Goal: Information Seeking & Learning: Learn about a topic

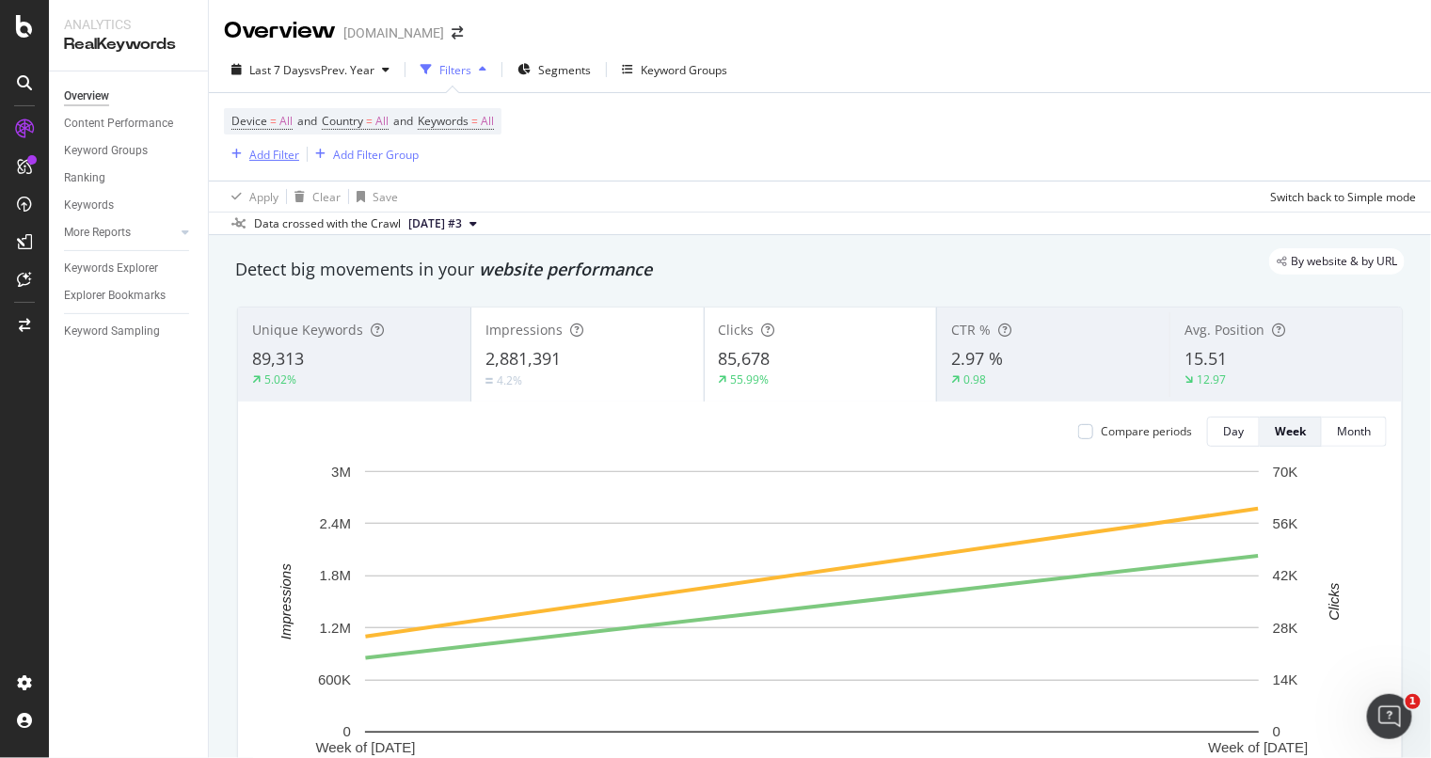
click at [274, 156] on div "Add Filter" at bounding box center [274, 155] width 50 height 16
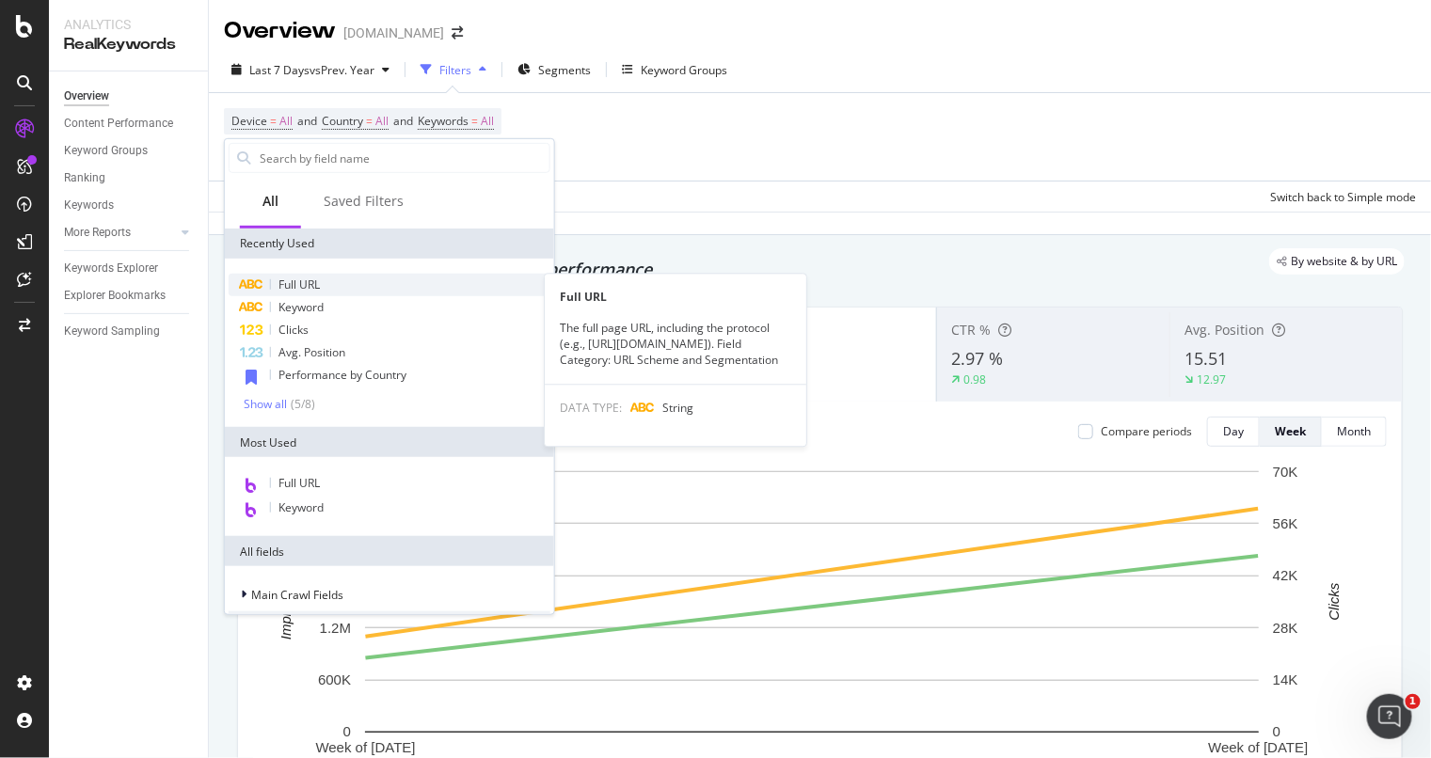
click at [326, 274] on div "Full URL" at bounding box center [390, 285] width 322 height 23
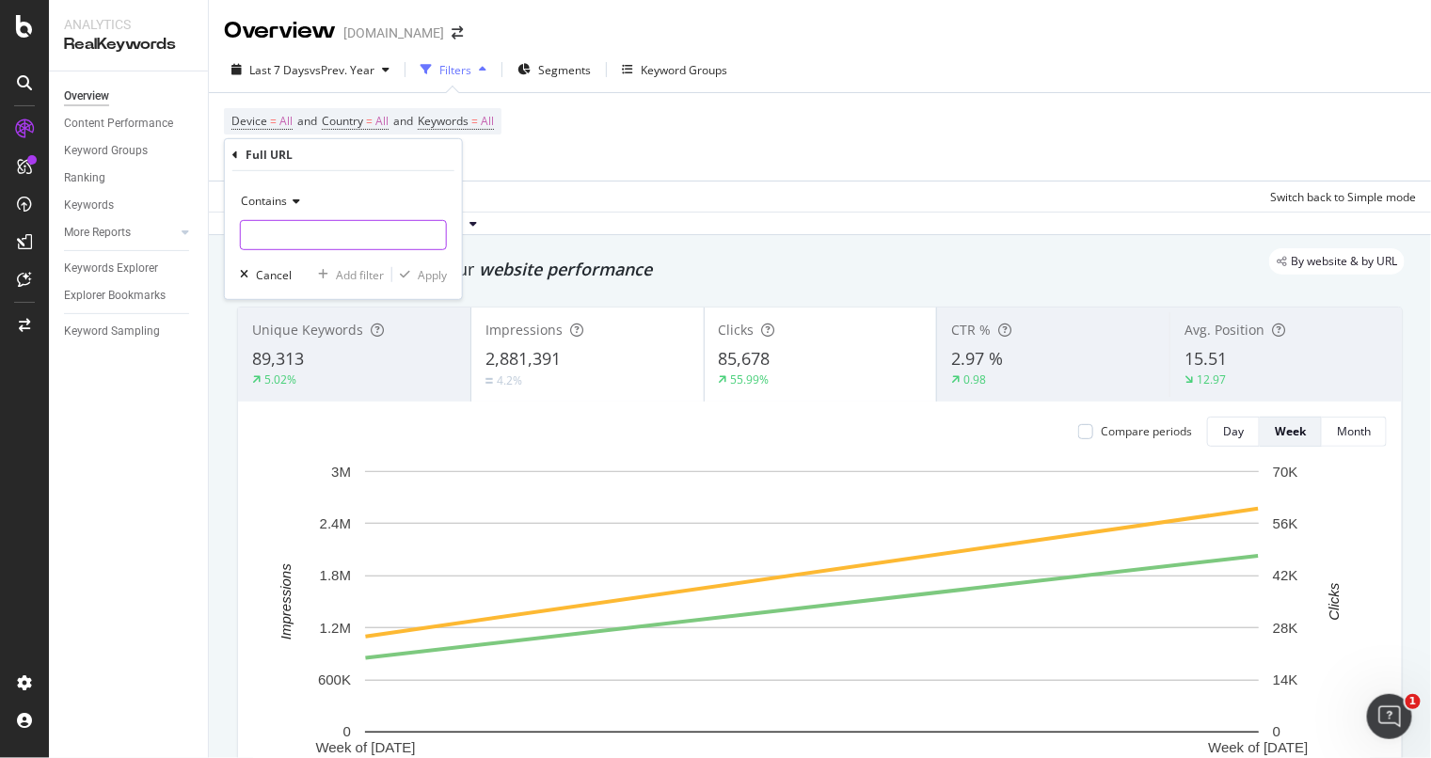
click at [288, 230] on input "text" at bounding box center [343, 235] width 205 height 30
type input "bcrf"
click at [411, 275] on div "button" at bounding box center [404, 274] width 25 height 11
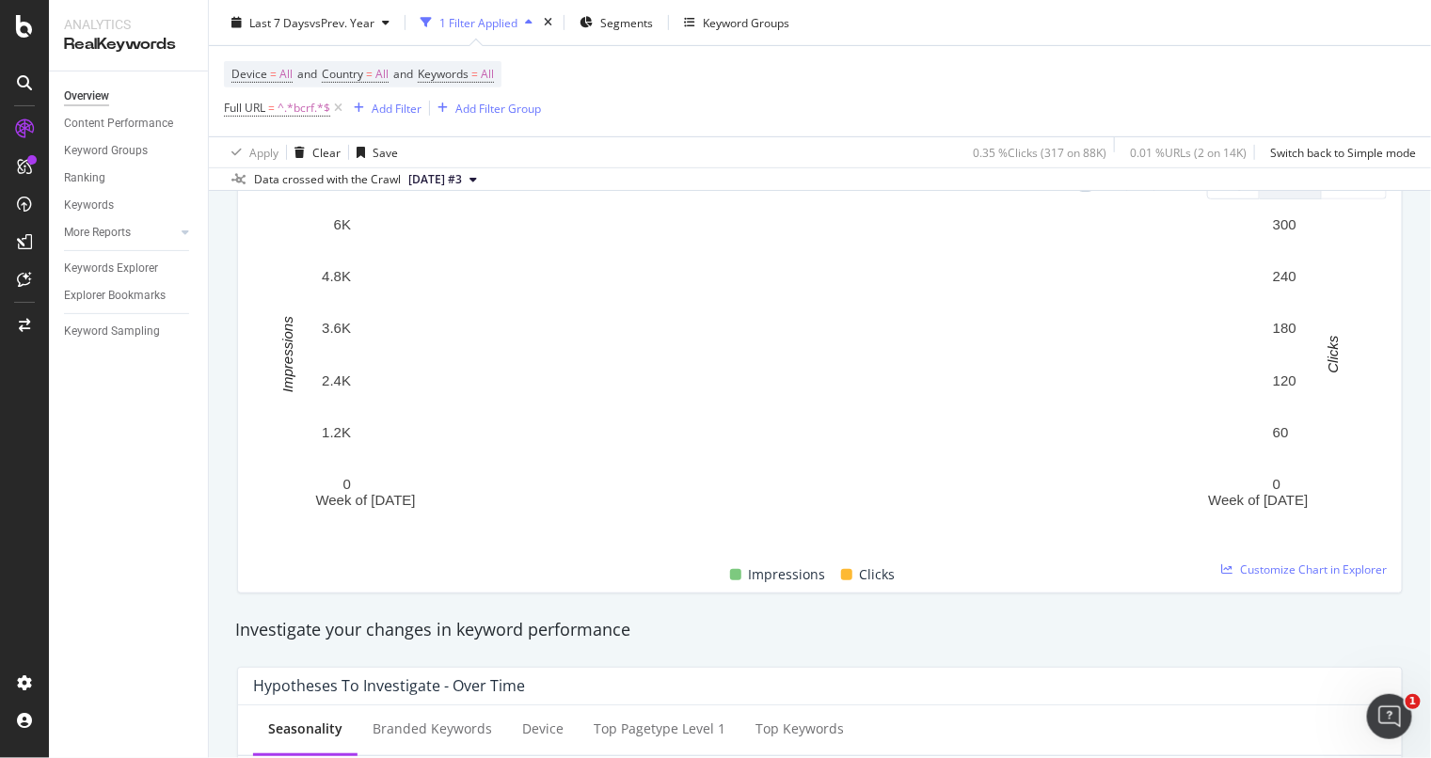
scroll to position [117, 0]
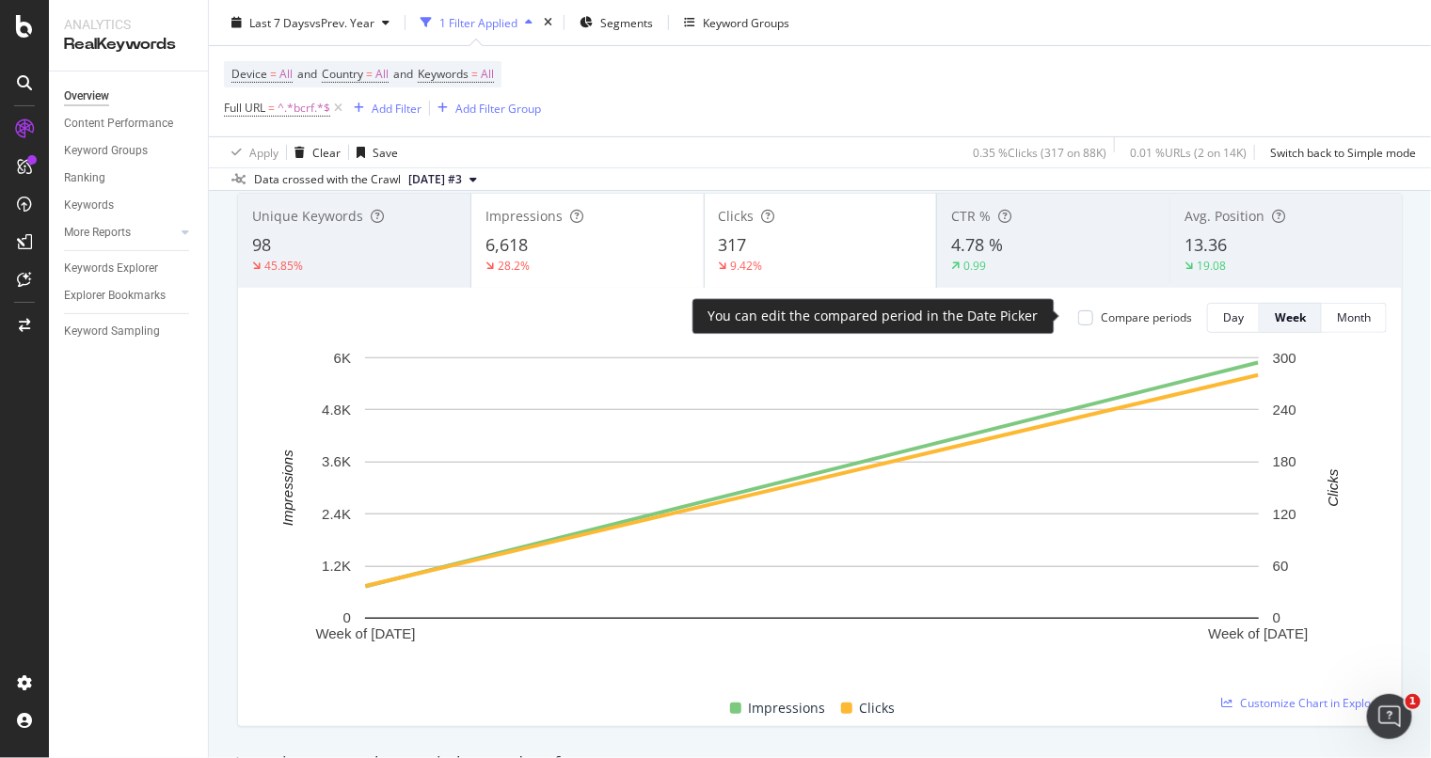
click at [1063, 309] on div "Compare periods Day Week Month" at bounding box center [1225, 318] width 324 height 30
click at [1078, 311] on div at bounding box center [1085, 317] width 15 height 15
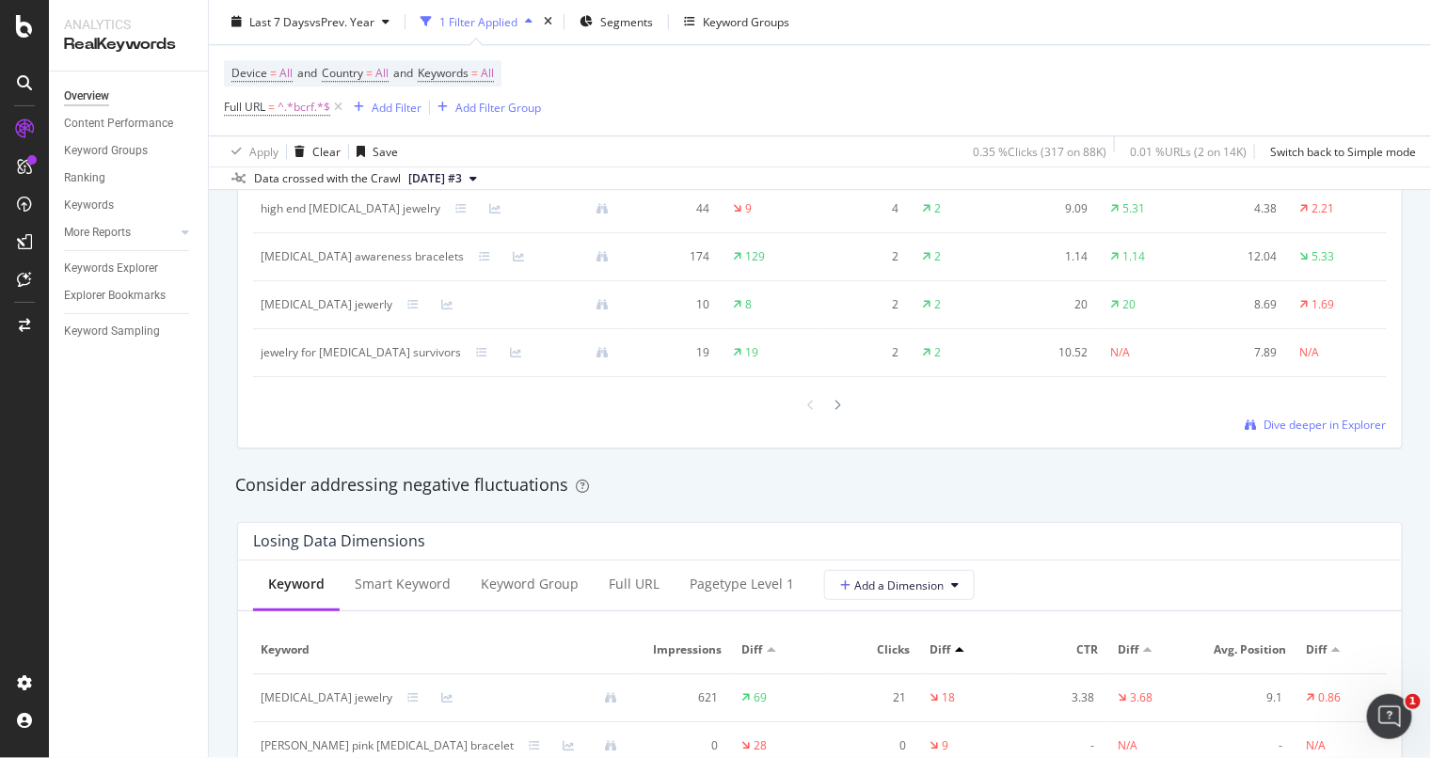
scroll to position [1796, 0]
